Goal: Information Seeking & Learning: Learn about a topic

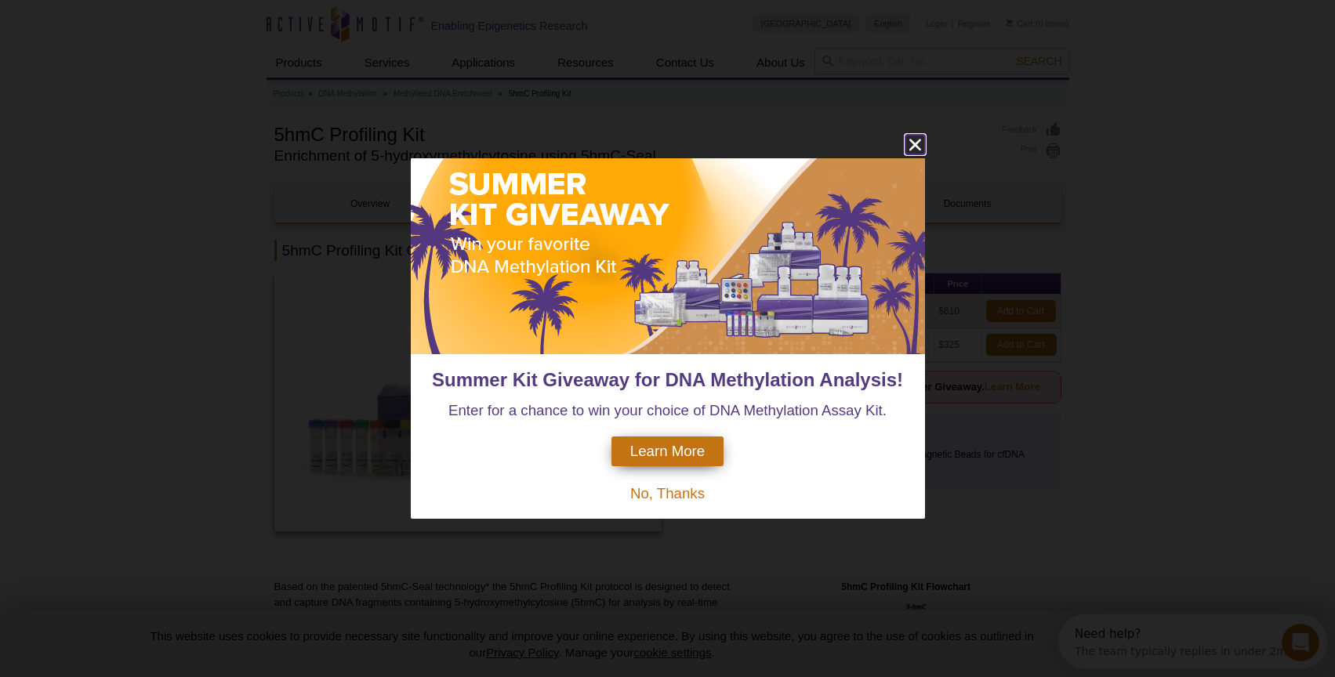
click at [920, 136] on icon "close" at bounding box center [915, 145] width 20 height 20
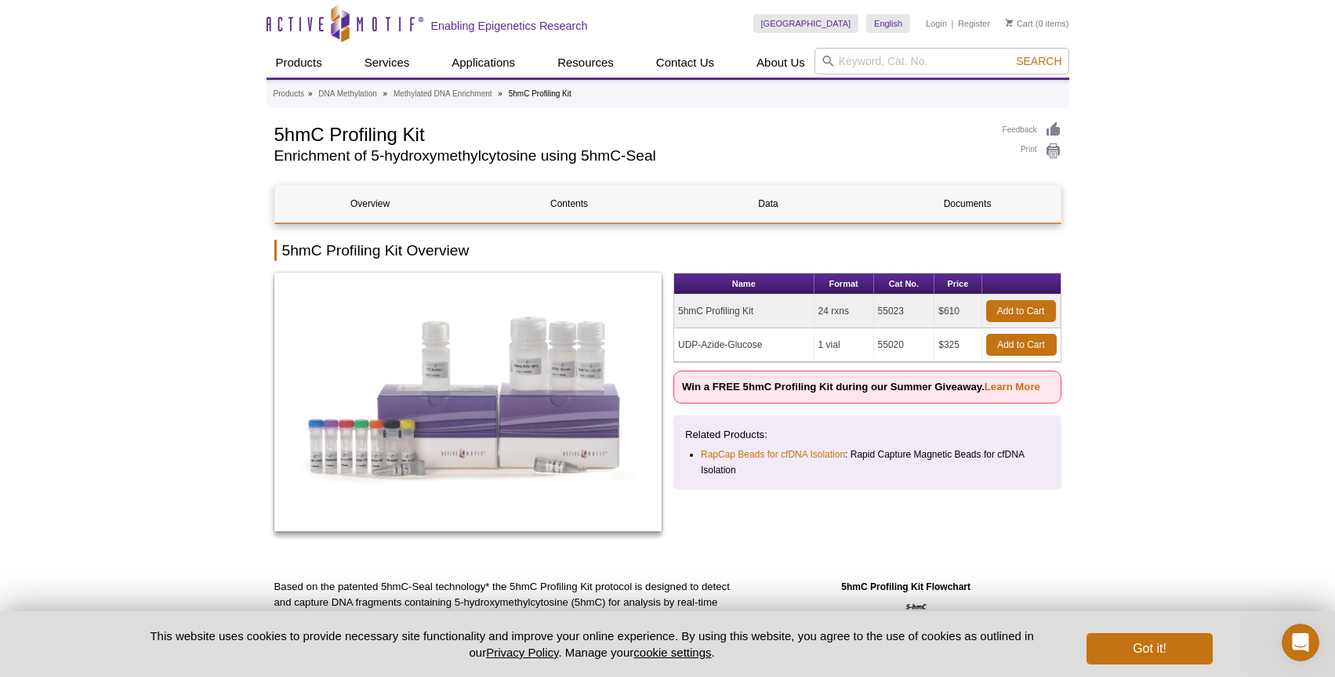
click at [746, 310] on td "5hmC Profiling Kit" at bounding box center [744, 312] width 140 height 34
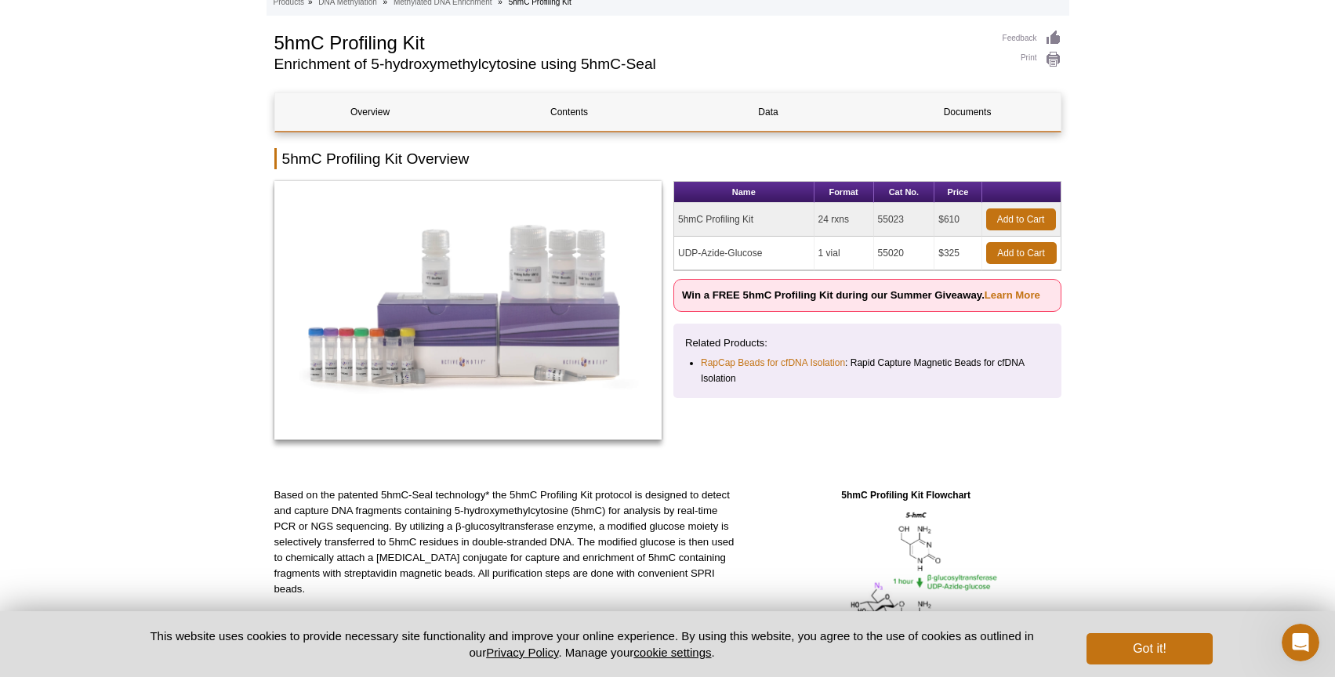
scroll to position [92, 0]
click at [893, 215] on td "55023" at bounding box center [904, 219] width 61 height 34
copy td "55023"
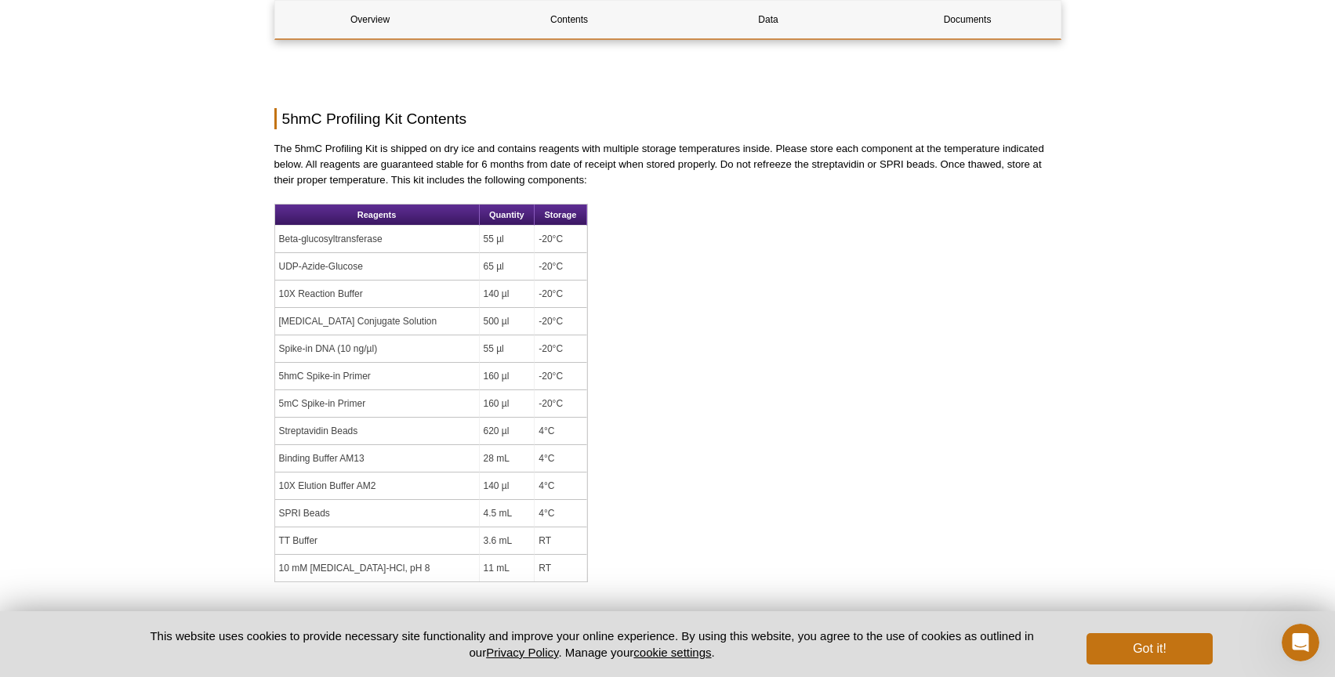
scroll to position [1134, 0]
click at [339, 264] on td "UDP-Azide-Glucose" at bounding box center [377, 268] width 205 height 27
click at [340, 433] on td "Streptavidin Beads" at bounding box center [377, 432] width 205 height 27
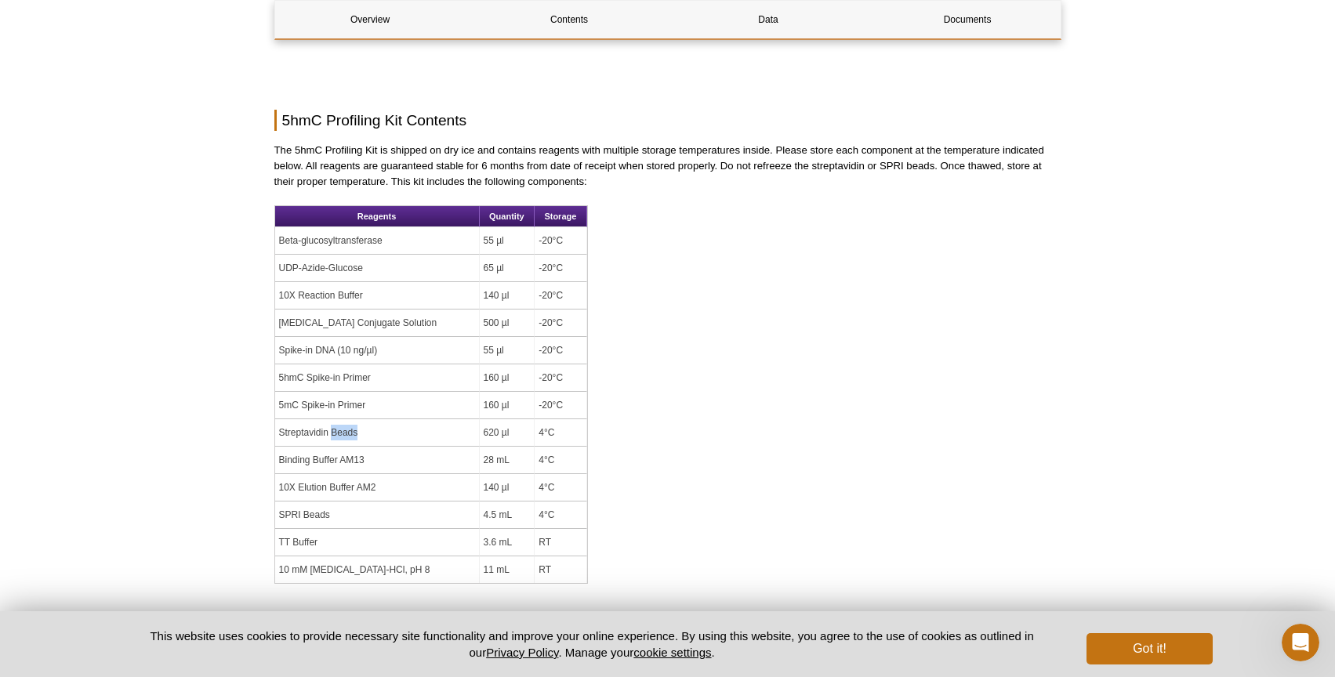
click at [340, 433] on td "Streptavidin Beads" at bounding box center [377, 432] width 205 height 27
click at [310, 514] on td "SPRI Beads" at bounding box center [377, 515] width 205 height 27
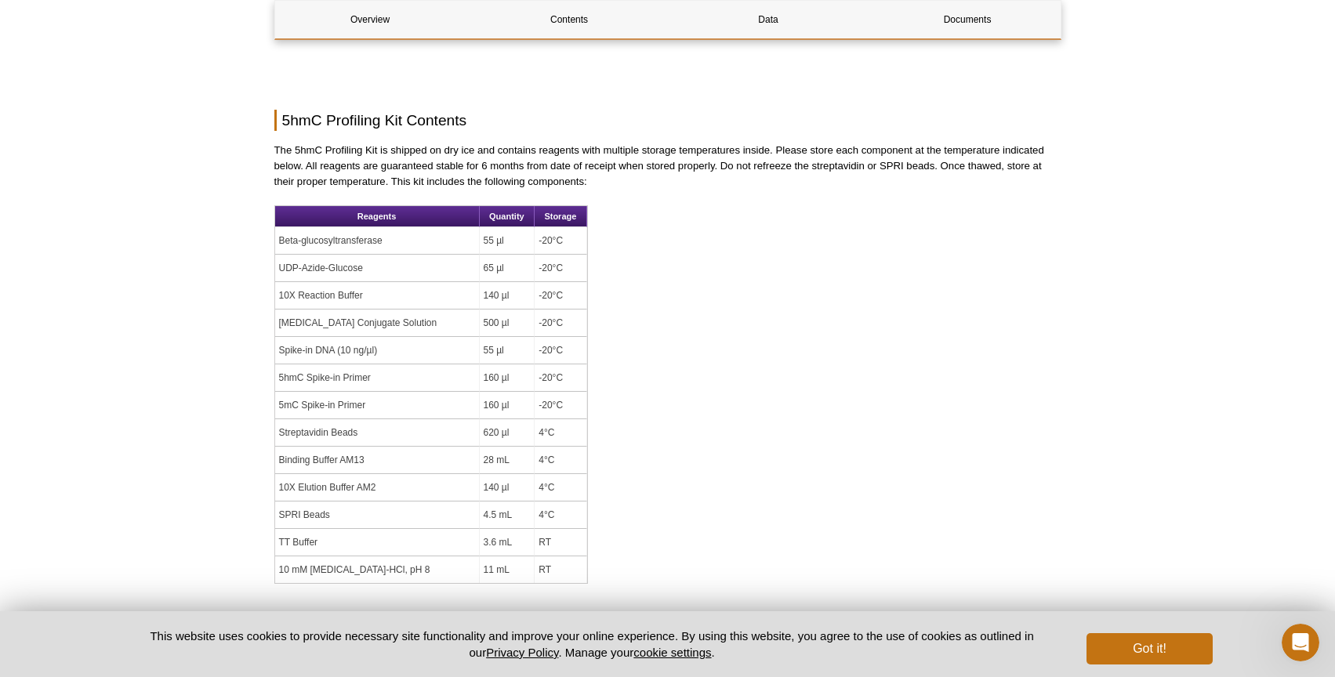
click at [306, 538] on td "TT Buffer" at bounding box center [377, 542] width 205 height 27
click at [335, 386] on td "5hmC Spike-in Primer" at bounding box center [377, 377] width 205 height 27
click at [339, 236] on td "Beta-glucosyltransferase" at bounding box center [377, 240] width 205 height 27
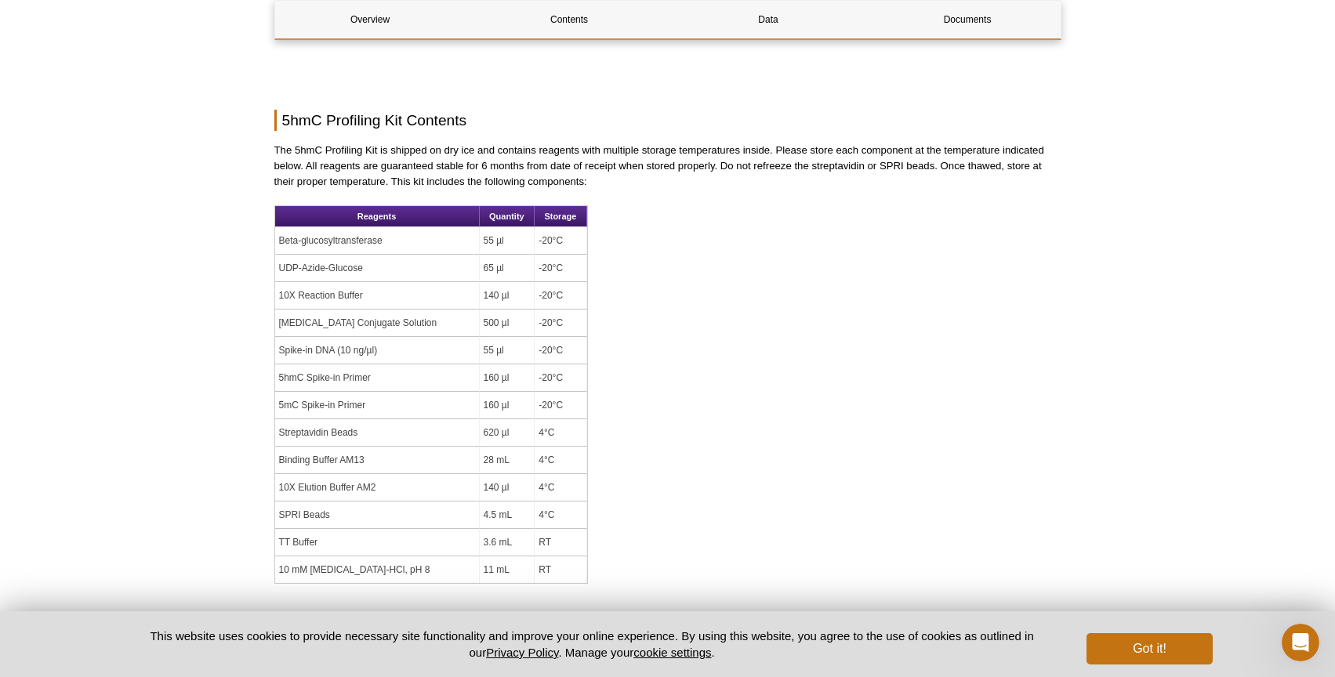
click at [339, 236] on td "Beta-glucosyltransferase" at bounding box center [377, 240] width 205 height 27
click at [692, 382] on div "Overview Contents Data Documents 5hmC Profiling Kit Overview Name Format Cat No…" at bounding box center [667, 322] width 787 height 2544
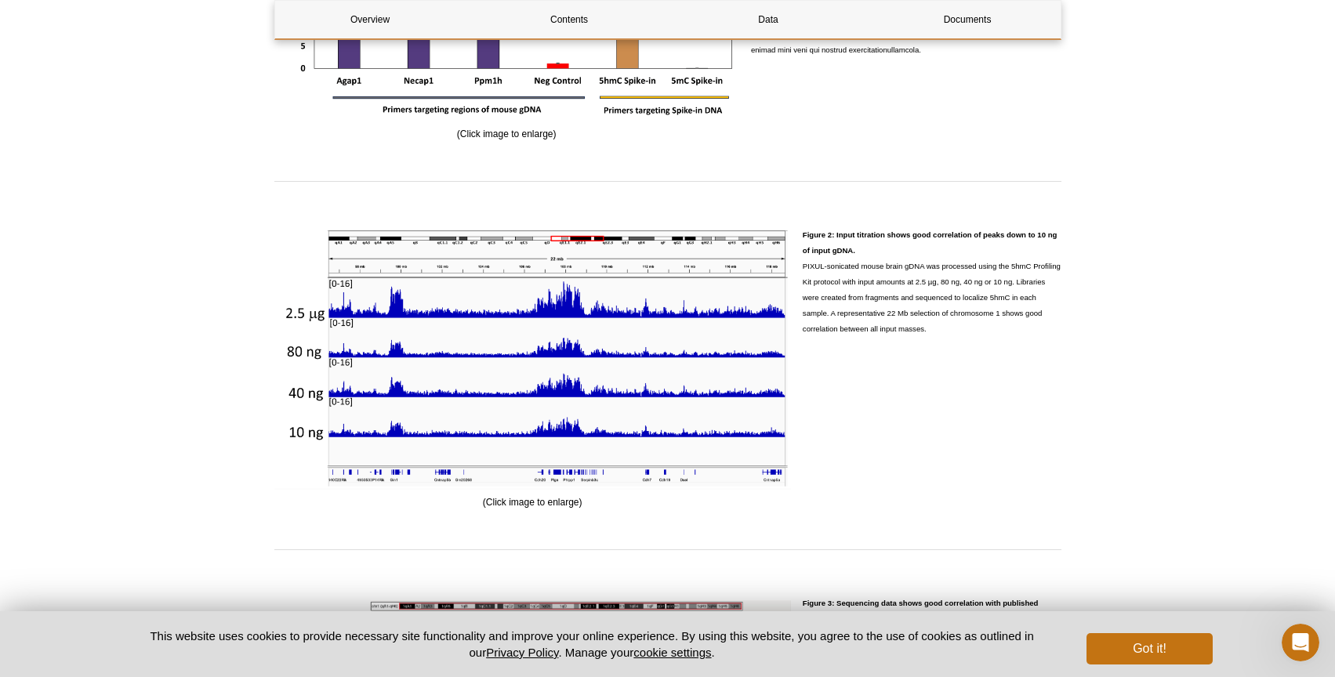
scroll to position [1985, 0]
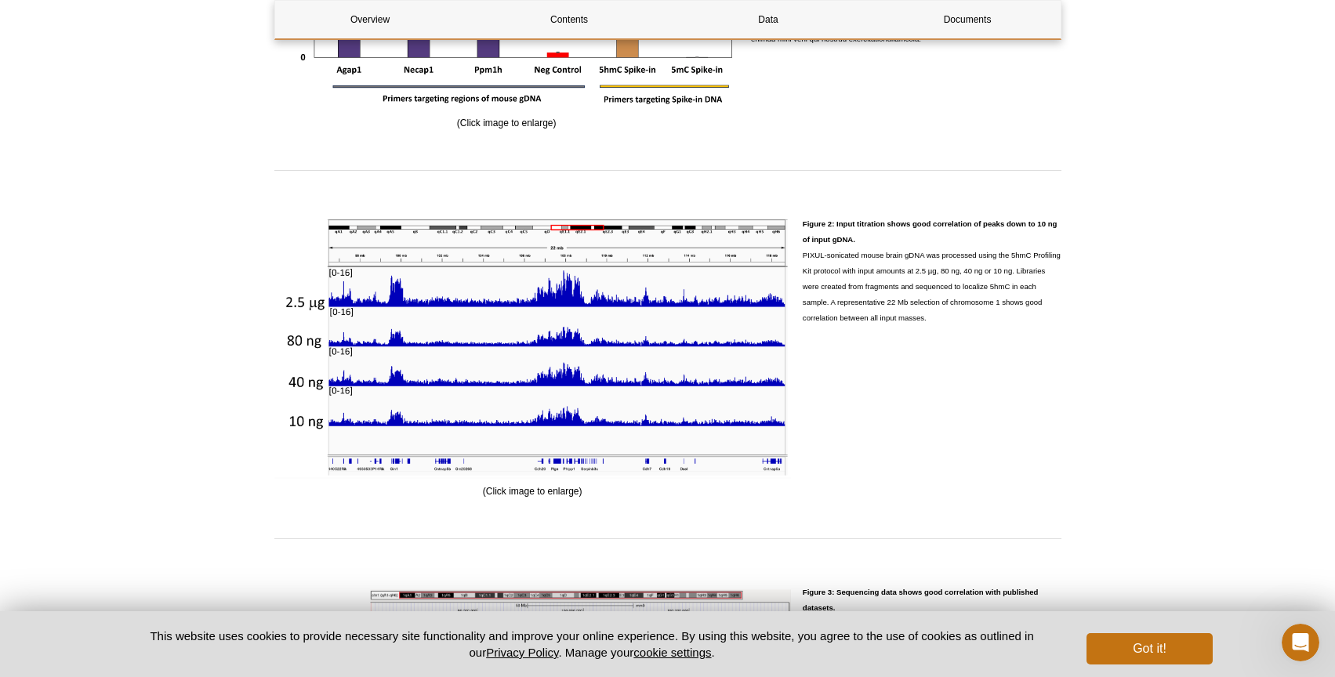
click at [919, 227] on strong "Figure 2: Input titration shows good correlation of peaks down to 10 ng of inpu…" at bounding box center [929, 231] width 255 height 24
drag, startPoint x: 913, startPoint y: 271, endPoint x: 1012, endPoint y: 277, distance: 98.9
click at [1012, 277] on p "Figure 2: Input titration shows good correlation of peaks down to 10 ng of inpu…" at bounding box center [931, 271] width 259 height 110
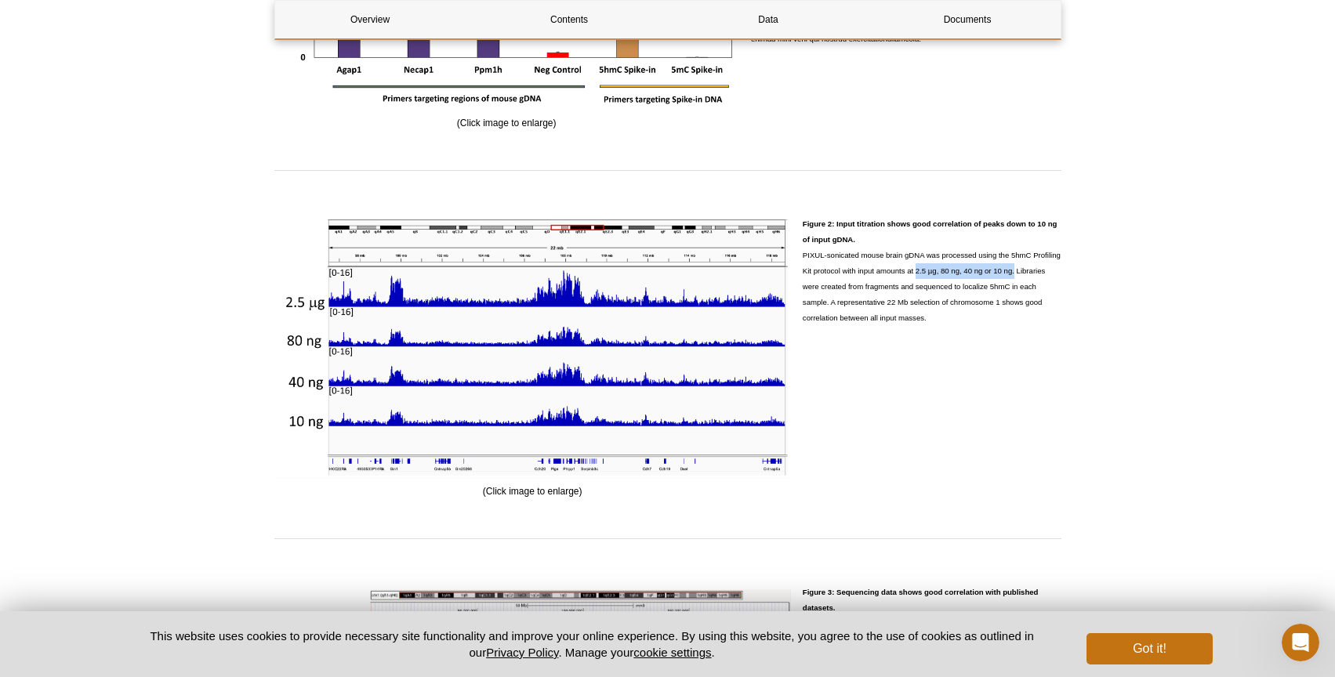
click at [1006, 307] on p "Figure 2: Input titration shows good correlation of peaks down to 10 ng of inpu…" at bounding box center [931, 271] width 259 height 110
click at [947, 318] on p "Figure 2: Input titration shows good correlation of peaks down to 10 ng of inpu…" at bounding box center [931, 271] width 259 height 110
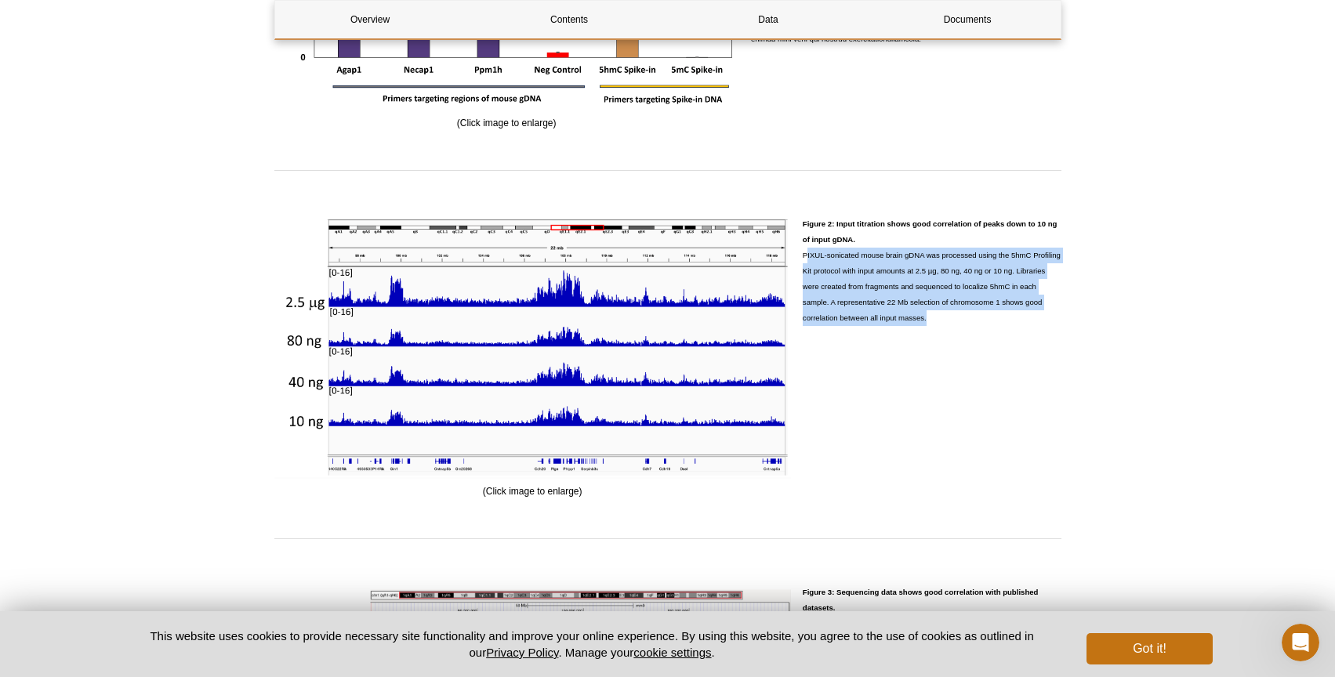
click at [926, 274] on p "Figure 2: Input titration shows good correlation of peaks down to 10 ng of inpu…" at bounding box center [931, 271] width 259 height 110
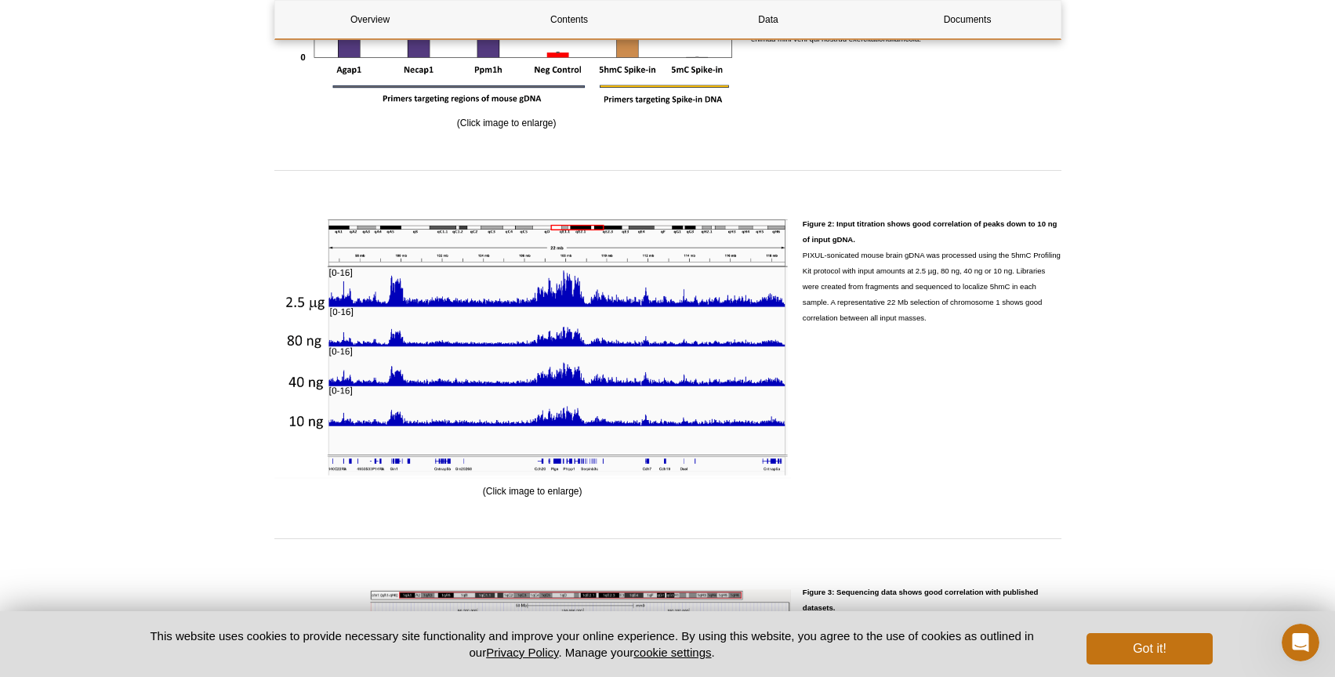
drag, startPoint x: 802, startPoint y: 225, endPoint x: 900, endPoint y: 350, distance: 158.5
click at [900, 350] on div "Figure 2: Input titration shows good correlation of peaks down to 10 ng of inpu…" at bounding box center [931, 358] width 259 height 284
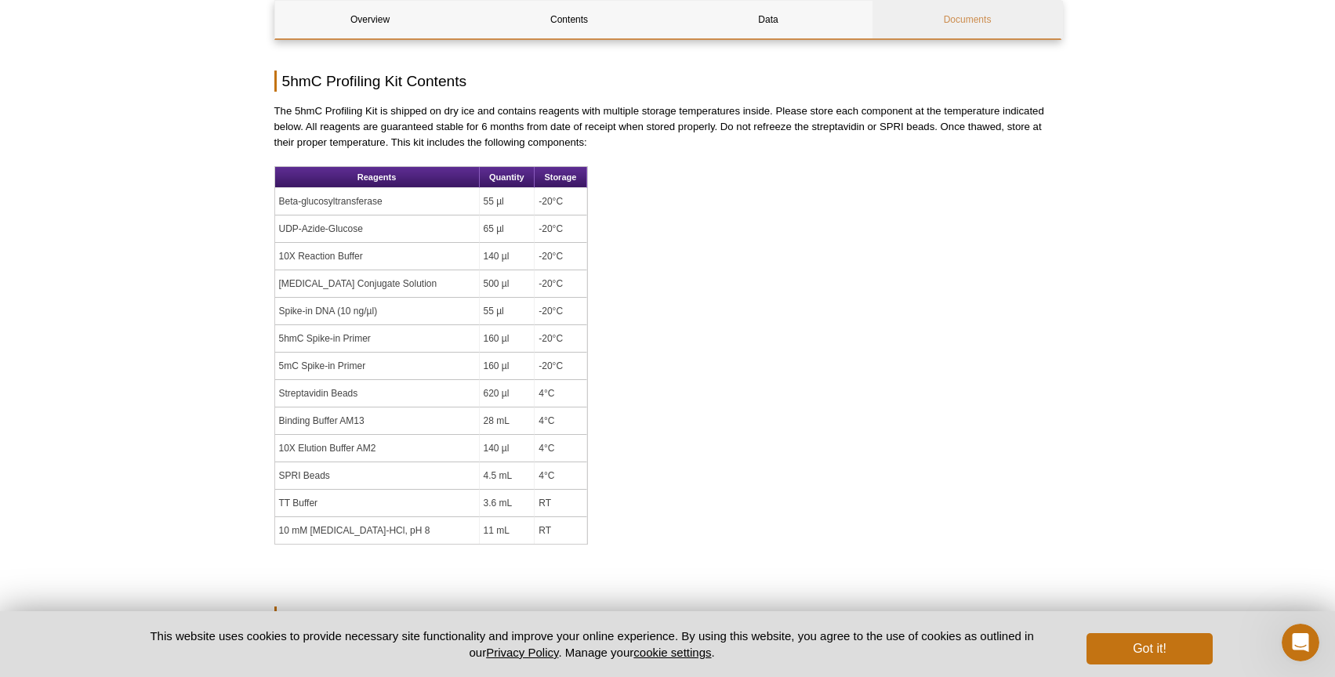
scroll to position [1174, 0]
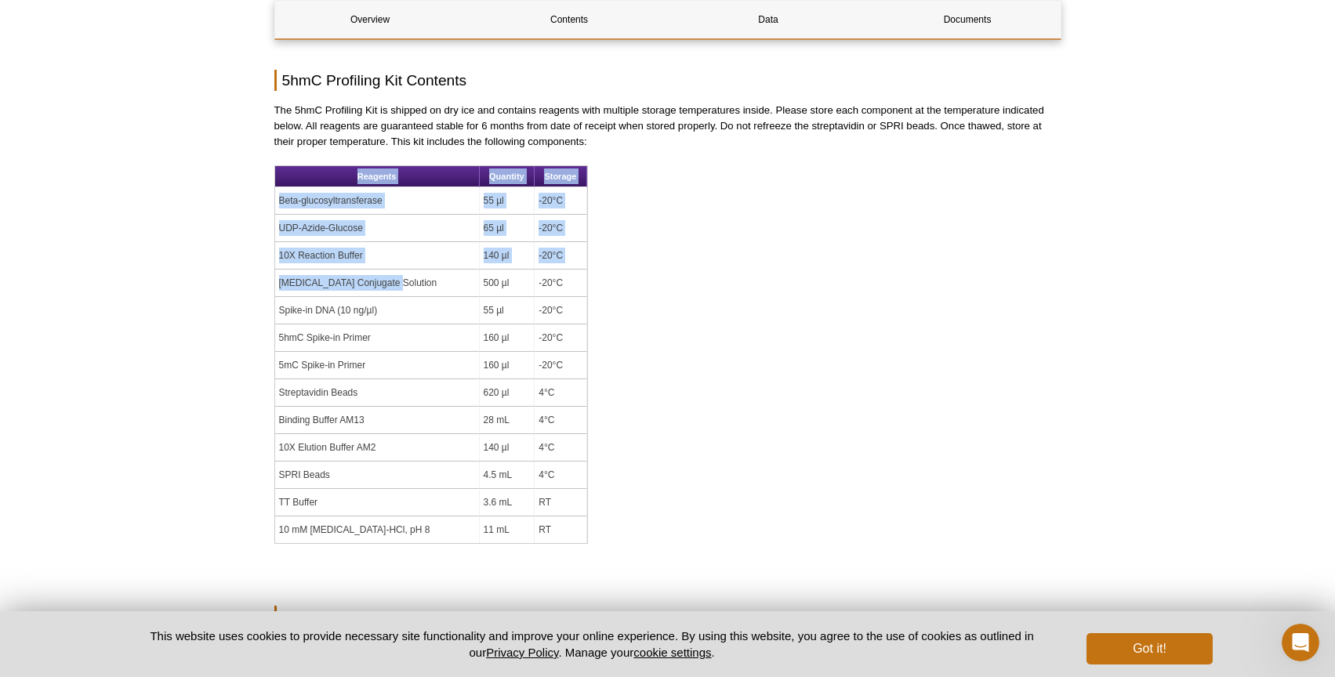
drag, startPoint x: 396, startPoint y: 278, endPoint x: 266, endPoint y: 199, distance: 152.3
click at [265, 200] on div "Active Motif Logo Enabling Epigenetics Research 0 Search Skip to content Active…" at bounding box center [667, 417] width 1335 height 3182
click at [266, 266] on div "AVAILABLE PRODUCTS MethylCollector™ MBD Capture Kit Methylated DNA Immunoprecip…" at bounding box center [667, 392] width 802 height 2888
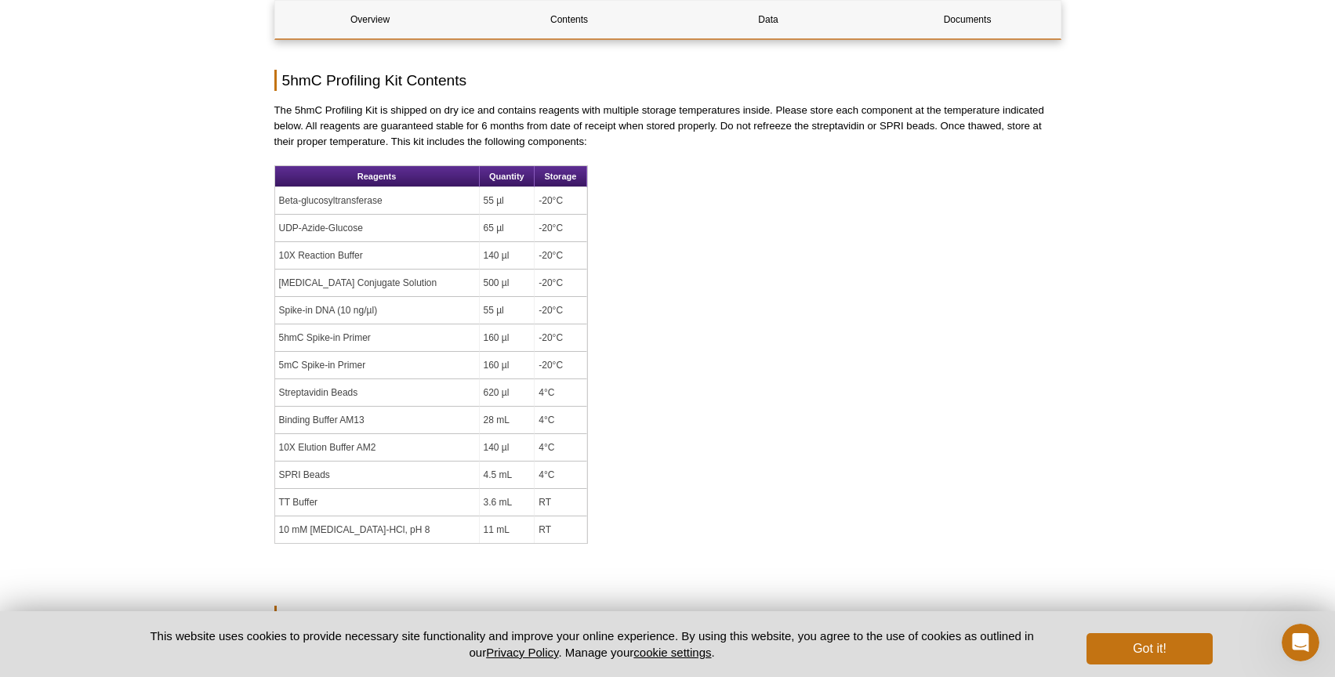
scroll to position [1230, 0]
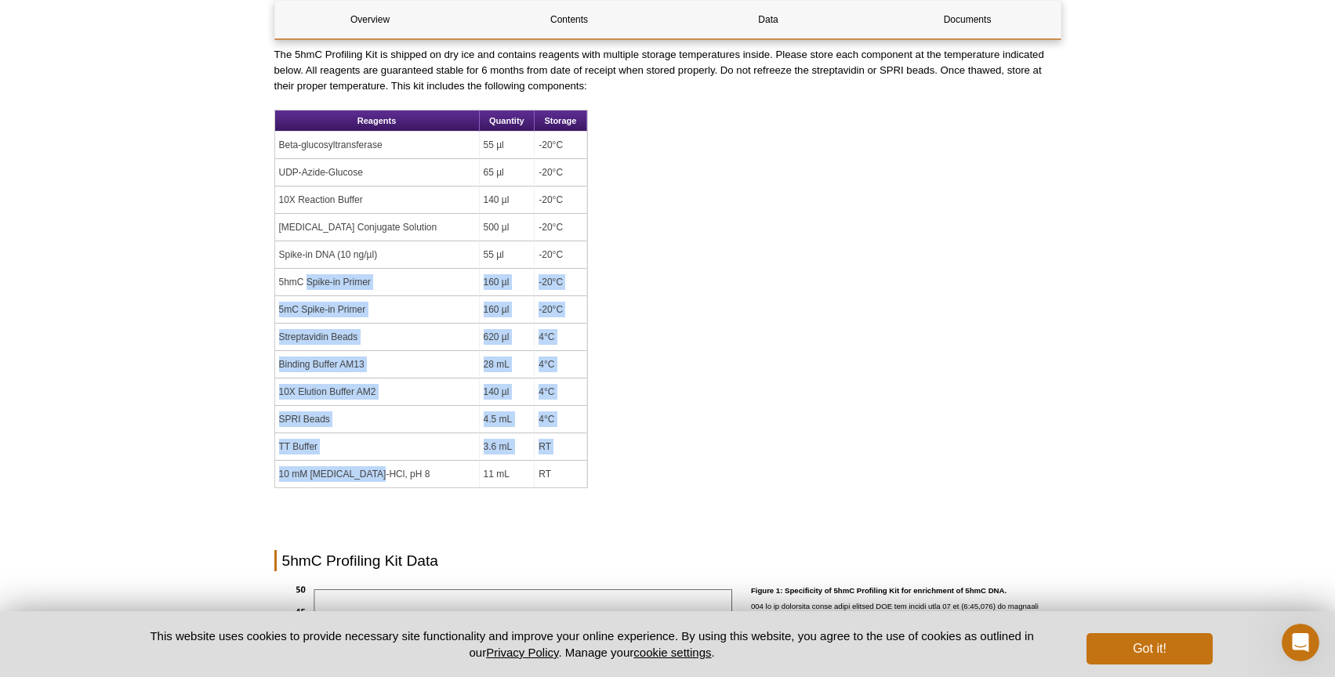
drag, startPoint x: 375, startPoint y: 473, endPoint x: 307, endPoint y: 267, distance: 216.8
click at [306, 270] on tbody "Beta-glucosyltransferase 55 µl -20°C UDP-Azide-Glucose 65 µl -20°C 10X Reaction…" at bounding box center [431, 310] width 312 height 356
click at [740, 287] on div "Overview Contents Data Documents 5hmC Profiling Kit Overview Name Format Cat No…" at bounding box center [667, 352] width 787 height 2795
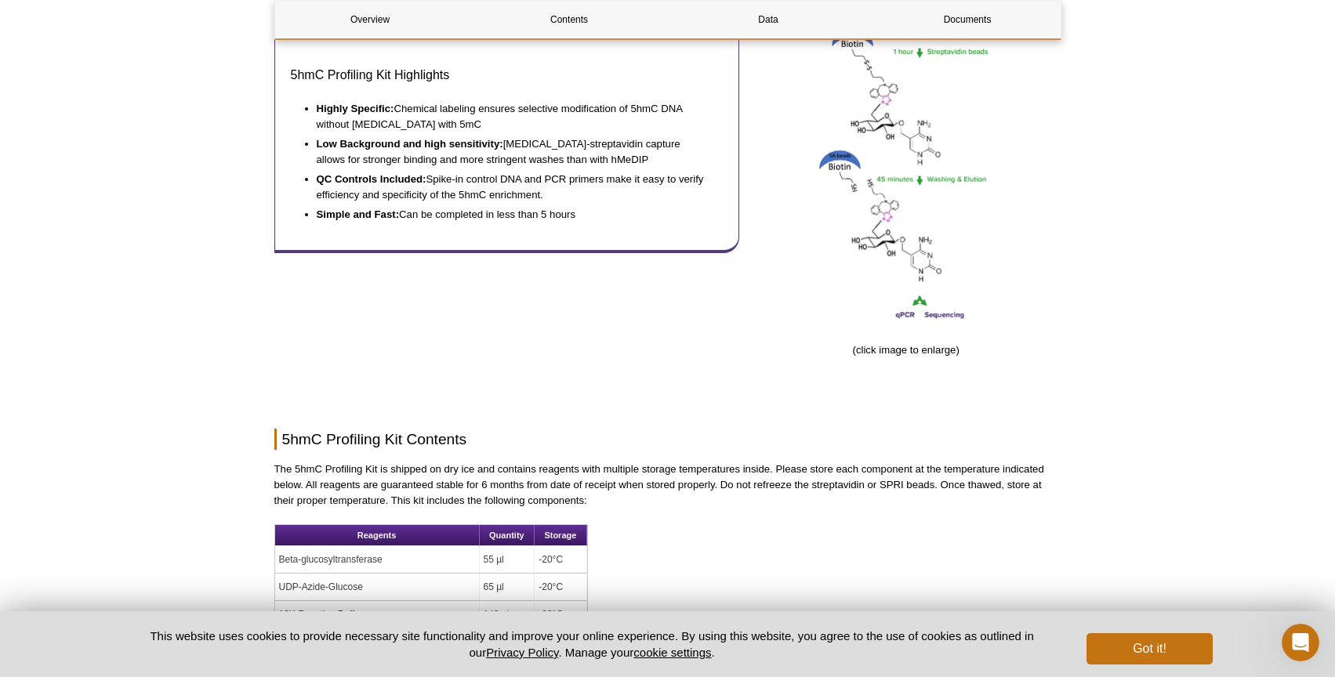
scroll to position [430, 0]
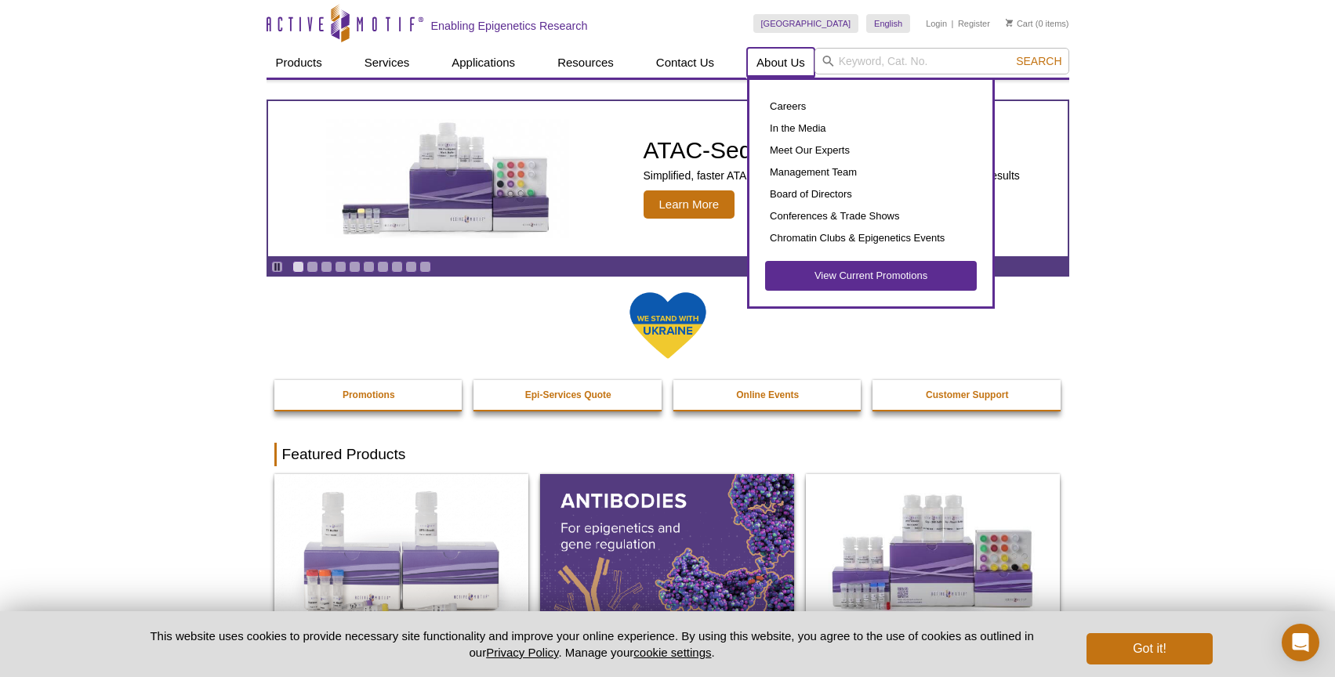
click at [786, 64] on link "About Us" at bounding box center [780, 63] width 67 height 30
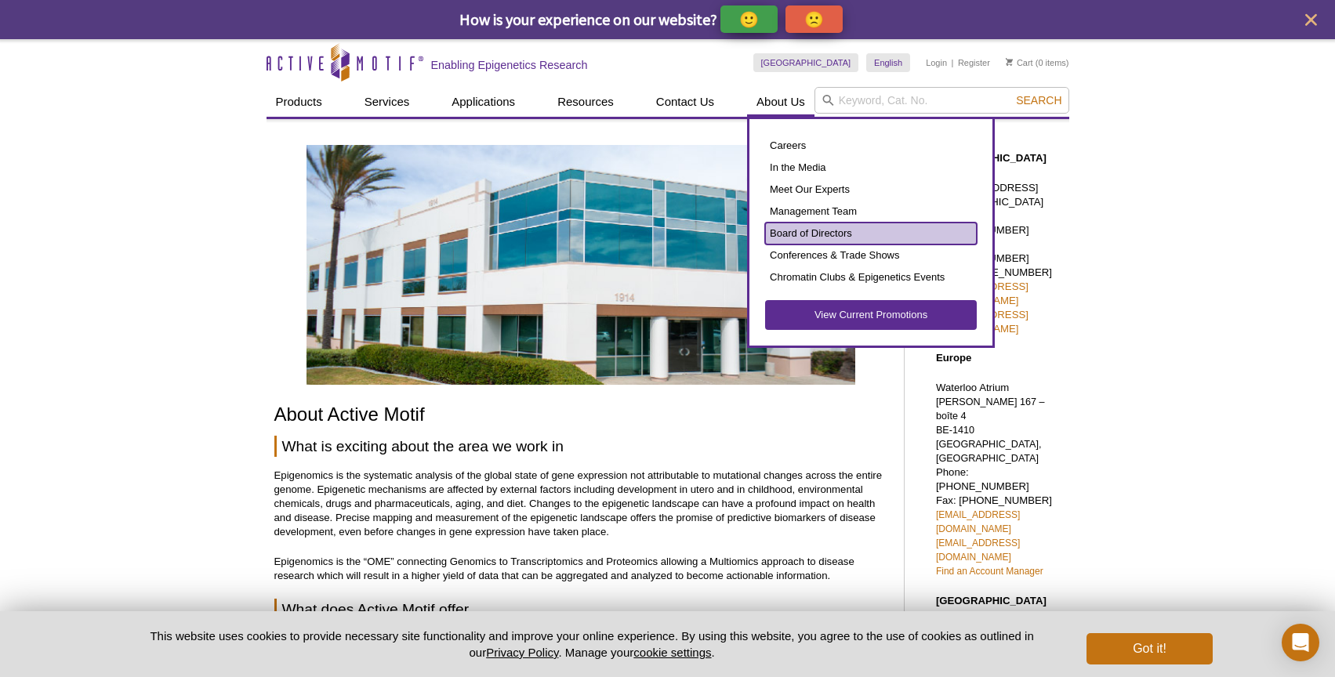
click at [795, 226] on link "Board of Directors" at bounding box center [871, 234] width 212 height 22
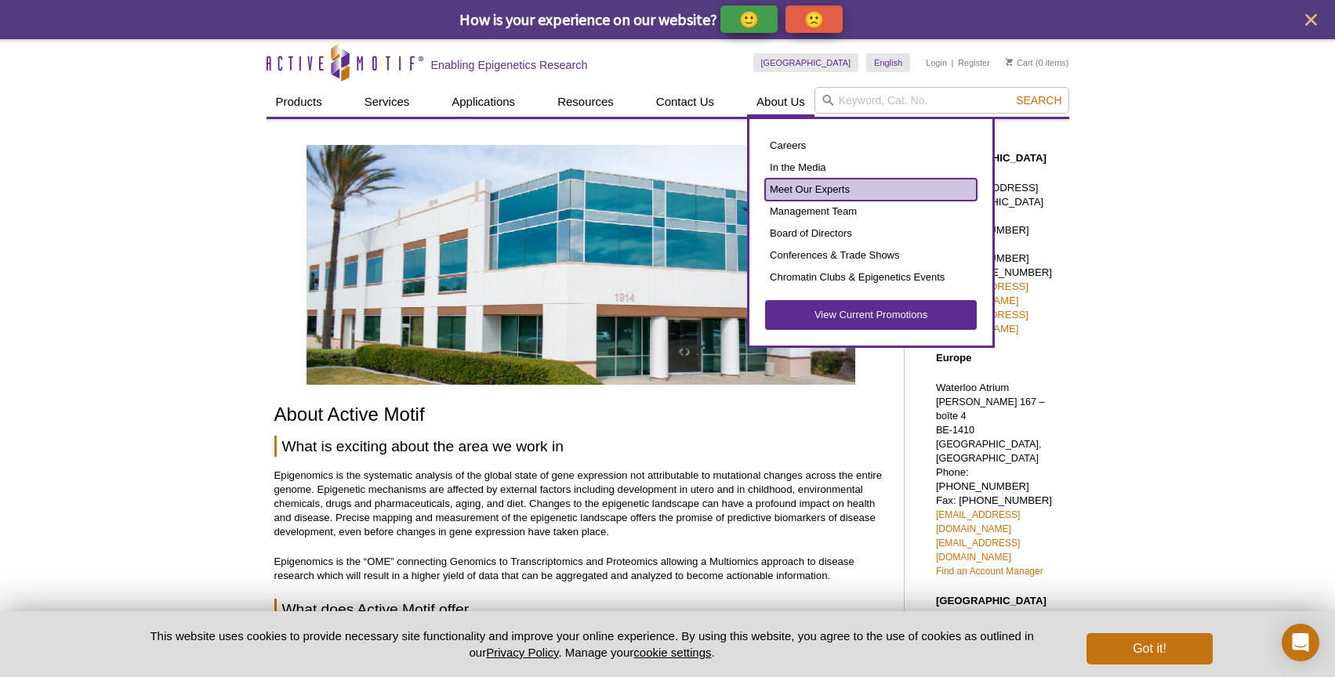
click at [804, 186] on link "Meet Our Experts" at bounding box center [871, 190] width 212 height 22
click at [869, 168] on link "In the Media" at bounding box center [871, 168] width 212 height 22
click at [858, 194] on link "Meet Our Experts" at bounding box center [871, 190] width 212 height 22
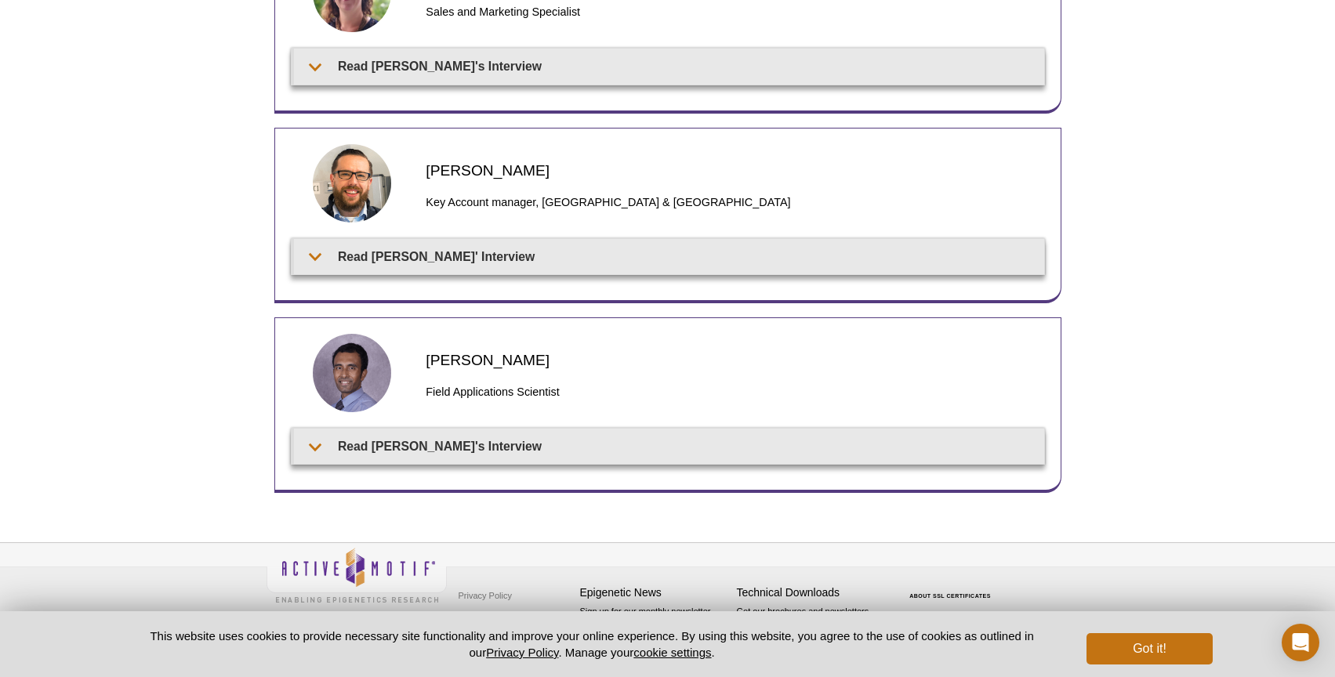
scroll to position [259, 0]
